Goal: Transaction & Acquisition: Download file/media

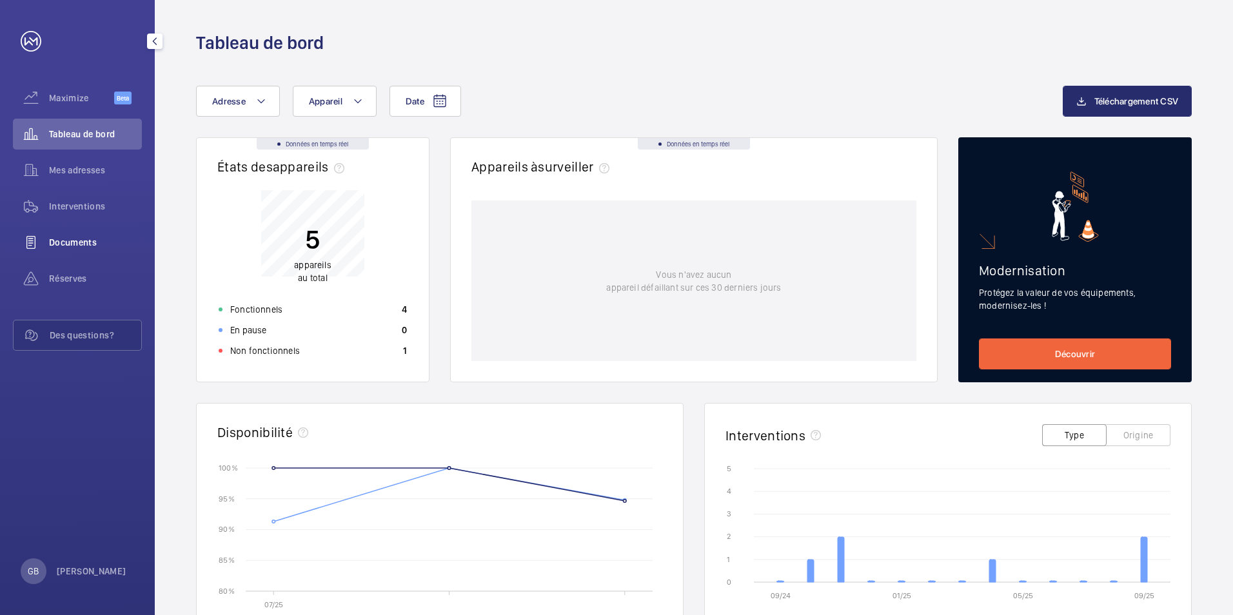
click at [76, 239] on span "Documents" at bounding box center [95, 242] width 93 height 13
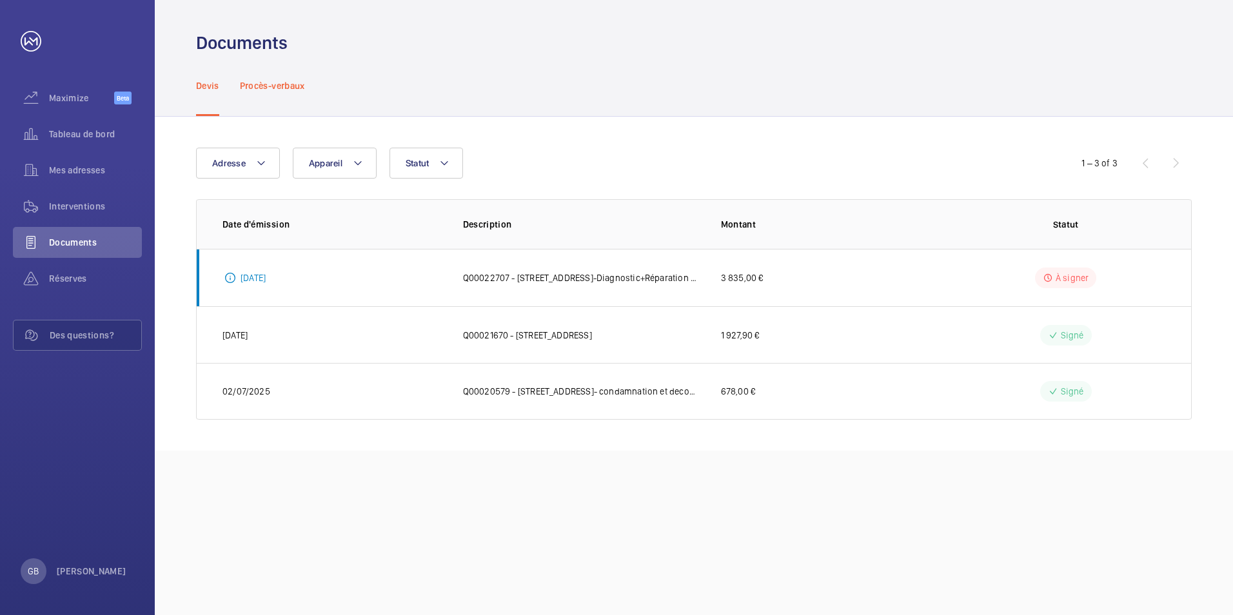
click at [272, 90] on p "Procès-verbaux" at bounding box center [272, 85] width 65 height 13
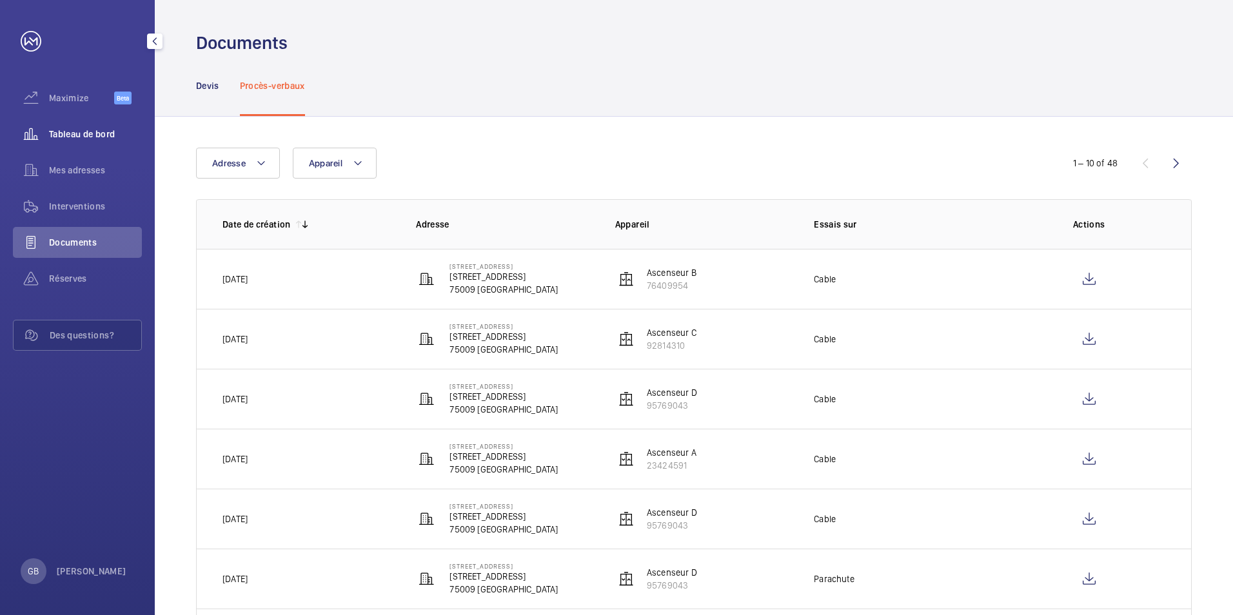
click at [77, 135] on span "Tableau de bord" at bounding box center [95, 134] width 93 height 13
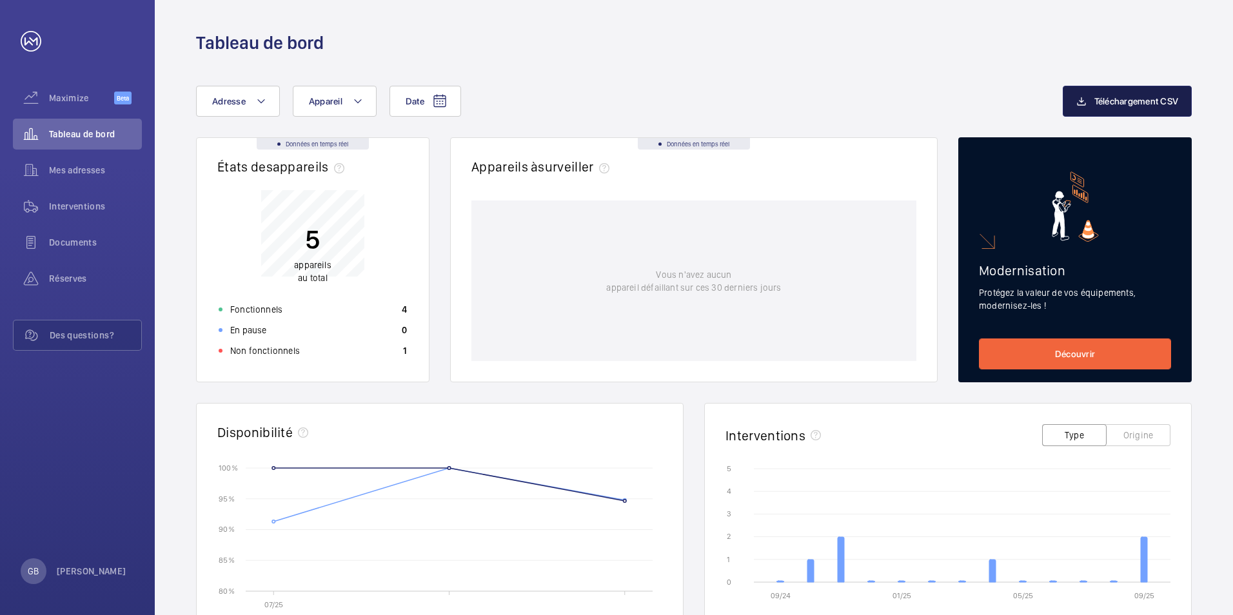
click at [1105, 99] on span "Téléchargement CSV" at bounding box center [1136, 101] width 84 height 10
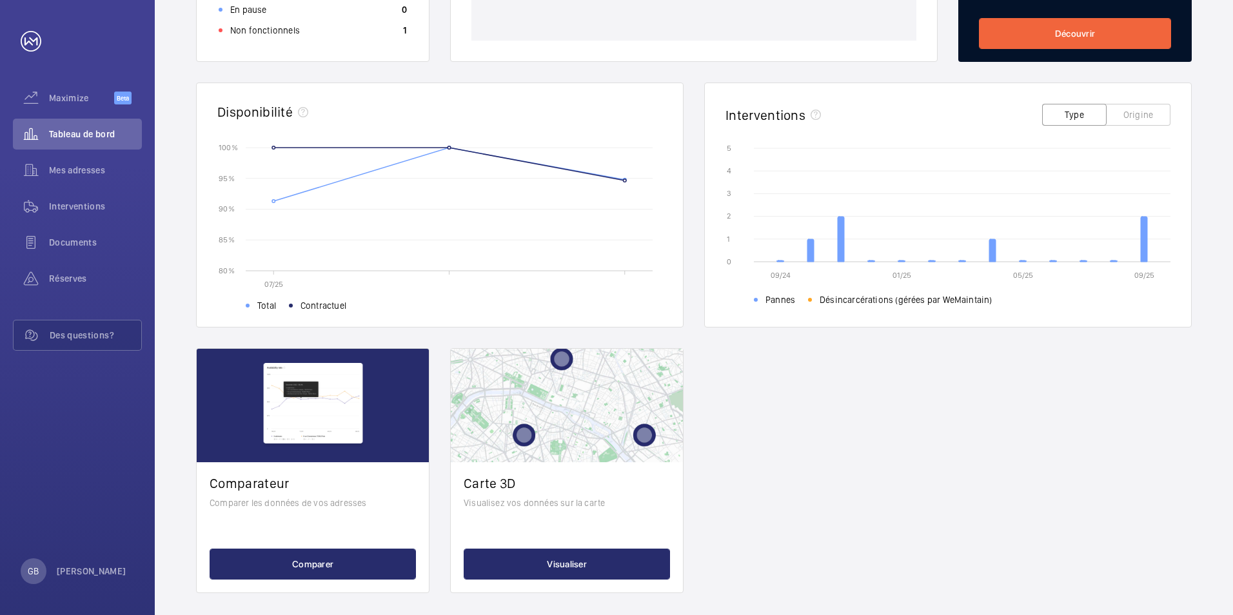
scroll to position [322, 0]
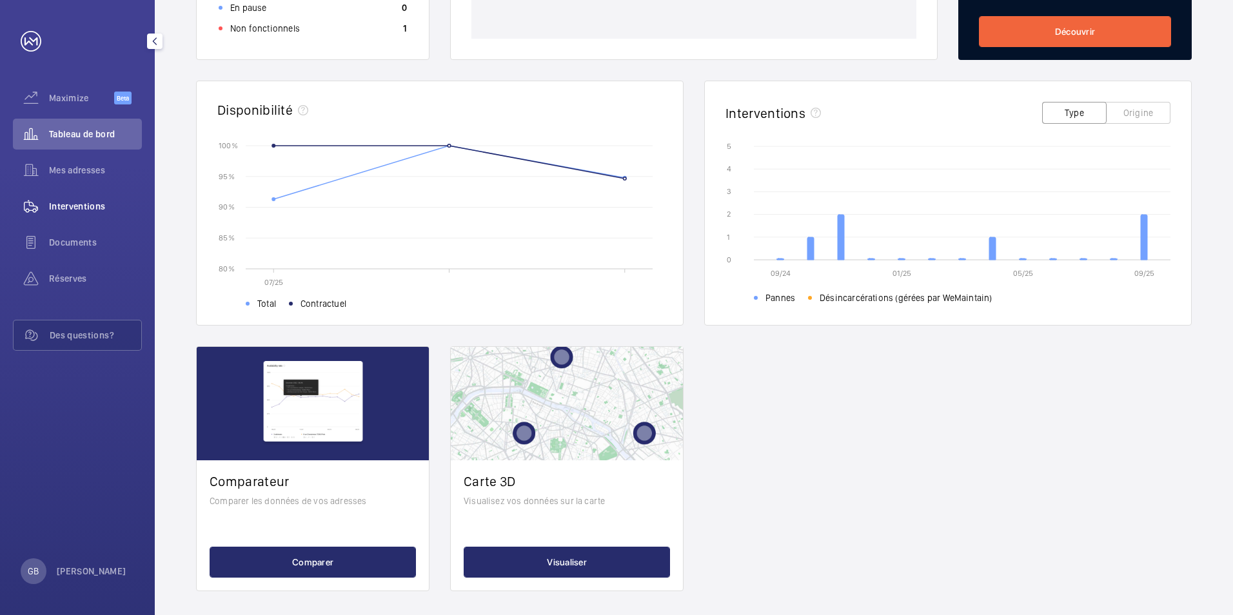
click at [81, 213] on div "Interventions" at bounding box center [77, 206] width 129 height 31
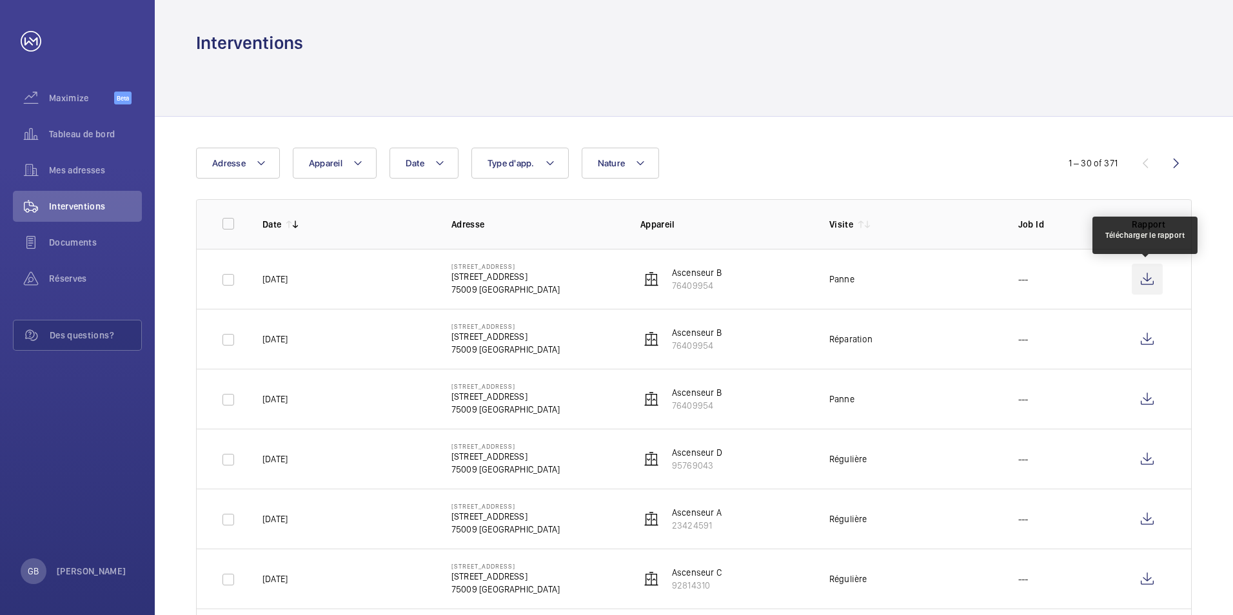
click at [1145, 284] on wm-front-icon-button at bounding box center [1147, 279] width 31 height 31
click at [1148, 280] on wm-front-icon-button at bounding box center [1147, 279] width 31 height 31
